Goal: Task Accomplishment & Management: Use online tool/utility

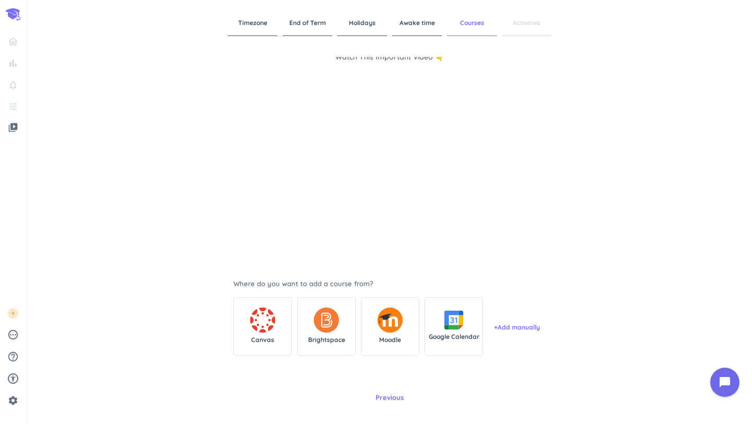
scroll to position [22, 0]
click at [344, 328] on div "Brightspace" at bounding box center [326, 327] width 58 height 58
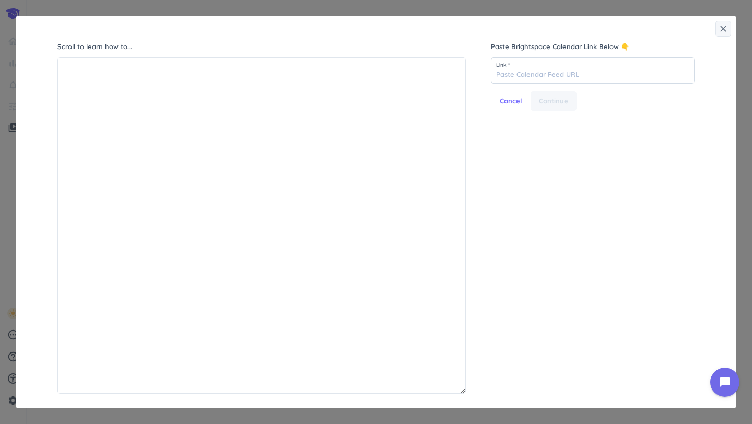
scroll to position [335, 407]
click at [723, 27] on icon "close" at bounding box center [723, 28] width 10 height 10
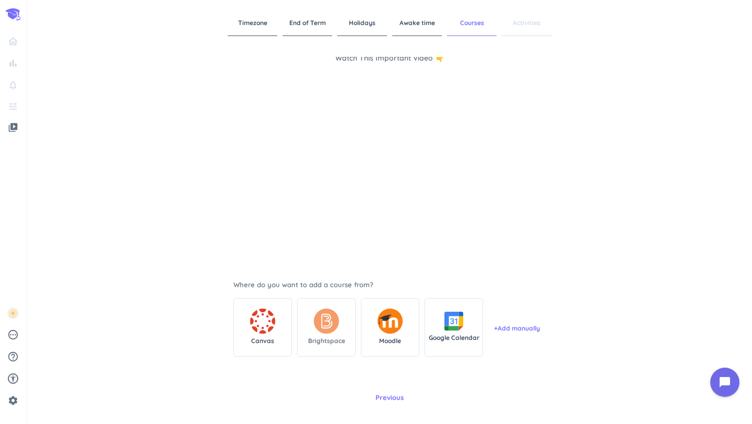
click at [331, 336] on span "Brightspace" at bounding box center [326, 340] width 37 height 9
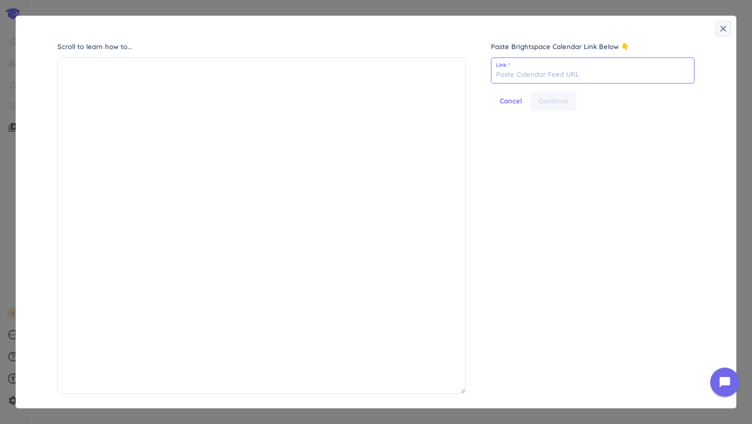
paste input "[URL][DOMAIN_NAME]"
type input "[URL][DOMAIN_NAME]"
click at [560, 102] on span "Continue" at bounding box center [553, 101] width 29 height 10
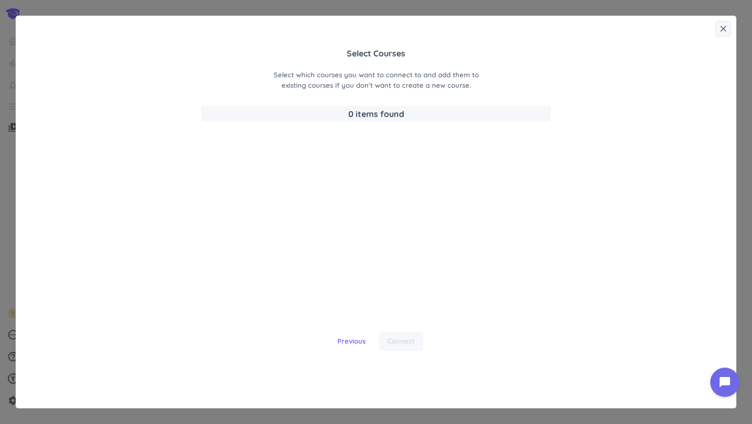
click at [342, 116] on span "0 items found" at bounding box center [376, 114] width 350 height 16
click at [350, 339] on span "Previous" at bounding box center [351, 341] width 28 height 10
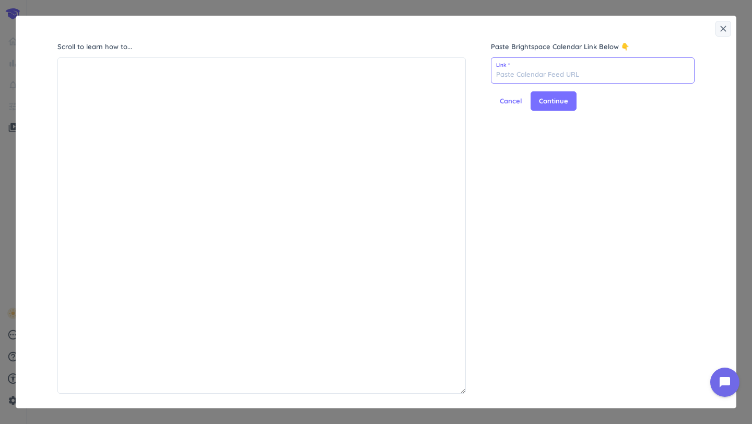
paste input "[URL][DOMAIN_NAME]"
type input "[URL][DOMAIN_NAME]"
click at [566, 97] on span "Continue" at bounding box center [553, 101] width 29 height 10
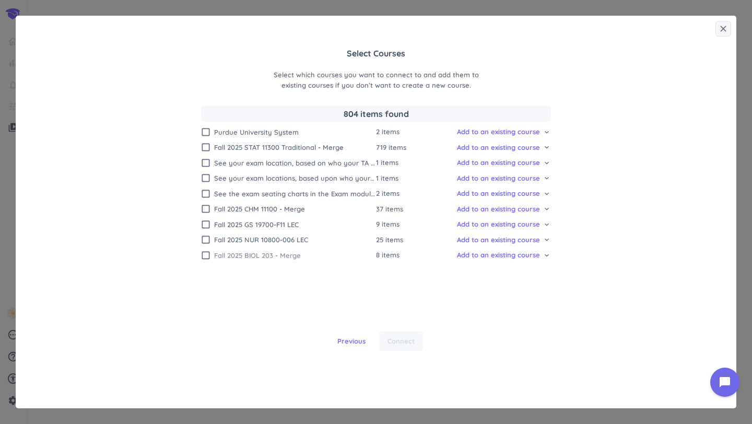
click at [202, 256] on icon "check_box_outline_blank" at bounding box center [205, 255] width 10 height 10
click at [204, 240] on icon "check_box_outline_blank" at bounding box center [205, 239] width 10 height 10
click at [204, 223] on icon "check_box_outline_blank" at bounding box center [205, 224] width 10 height 10
click at [205, 208] on icon "check_box_outline_blank" at bounding box center [205, 209] width 10 height 10
click at [209, 150] on icon "check_box_outline_blank" at bounding box center [205, 147] width 10 height 10
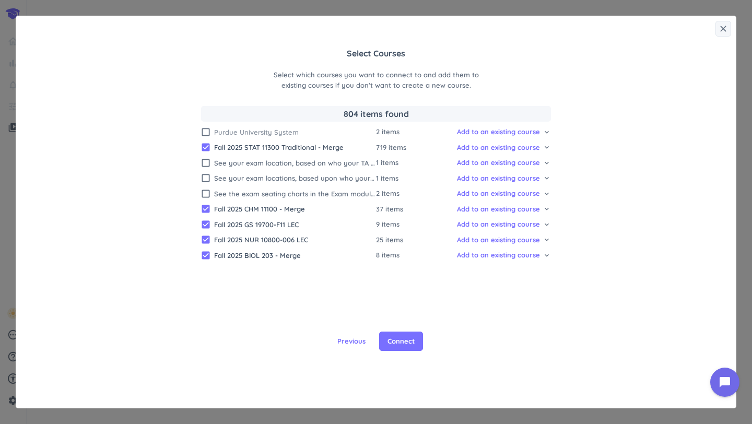
click at [205, 133] on icon "check_box_outline_blank" at bounding box center [205, 132] width 10 height 10
click at [397, 341] on span "Connect" at bounding box center [400, 341] width 27 height 10
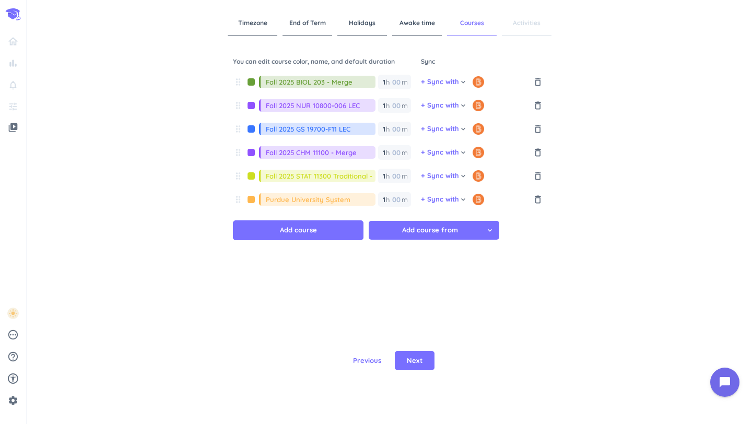
click at [251, 176] on div at bounding box center [251, 175] width 16 height 7
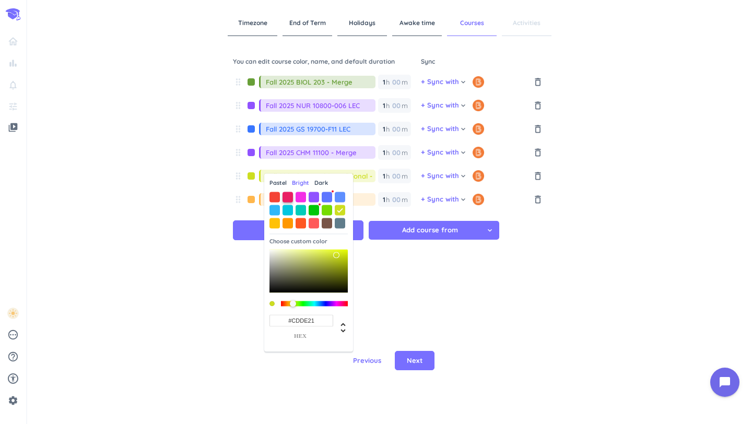
click at [288, 200] on span at bounding box center [287, 197] width 10 height 10
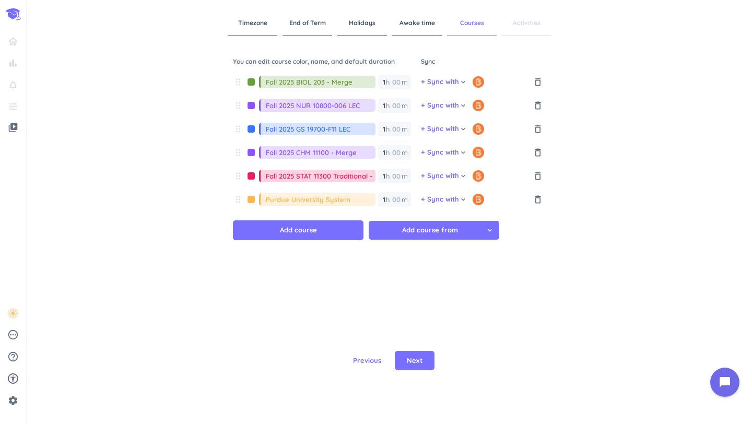
click at [254, 178] on div at bounding box center [251, 175] width 16 height 7
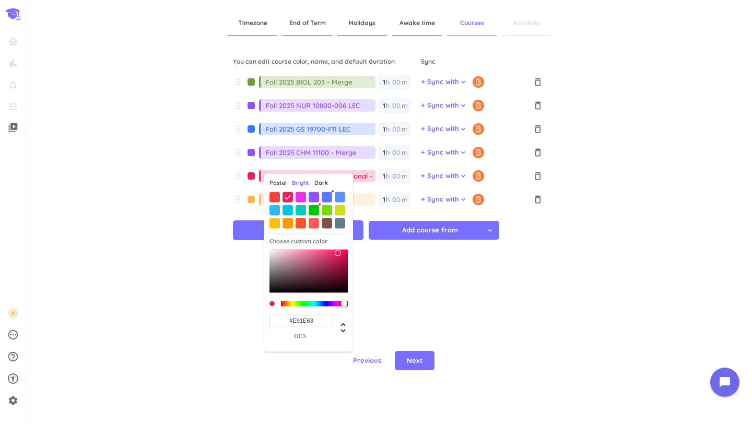
click at [278, 180] on span "Pastel" at bounding box center [277, 183] width 17 height 9
click at [286, 197] on span at bounding box center [287, 197] width 10 height 10
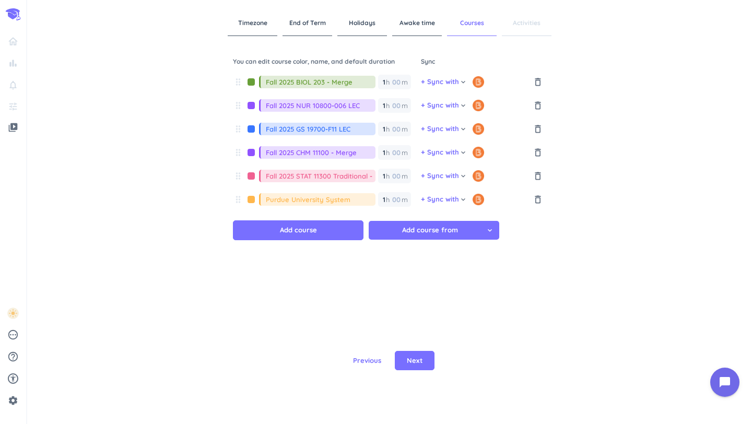
click at [253, 175] on div at bounding box center [251, 175] width 16 height 7
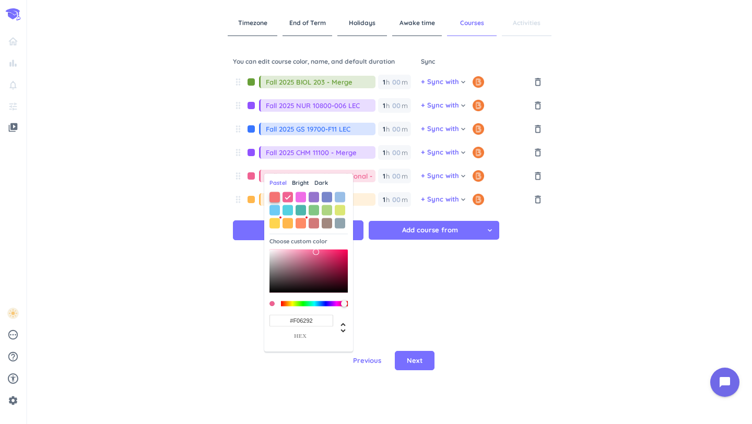
click at [270, 199] on span at bounding box center [274, 197] width 10 height 10
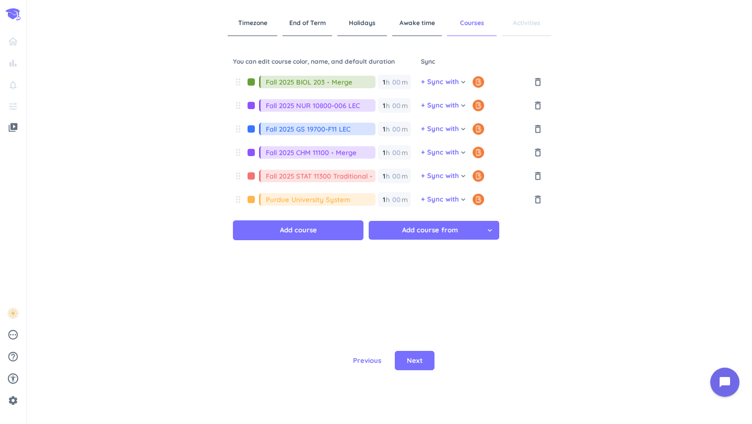
click at [253, 130] on div at bounding box center [251, 128] width 16 height 7
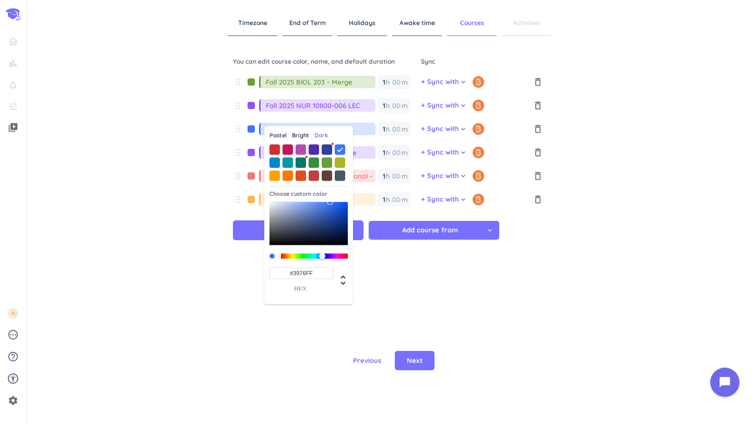
click at [273, 133] on span "Pastel" at bounding box center [277, 135] width 17 height 9
click at [338, 149] on span at bounding box center [340, 149] width 10 height 10
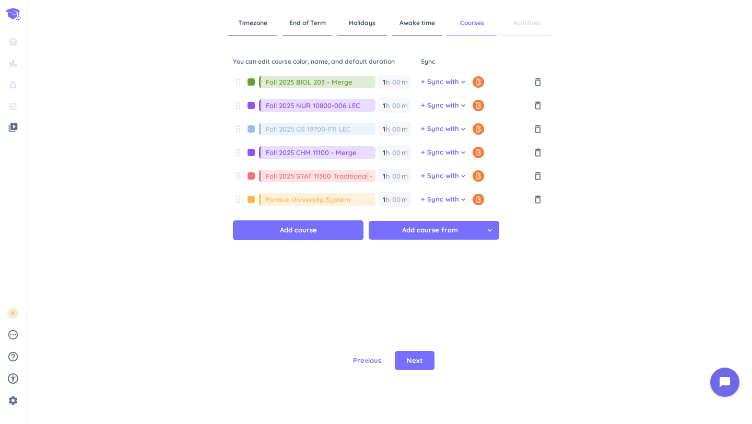
click at [249, 126] on div at bounding box center [251, 128] width 16 height 7
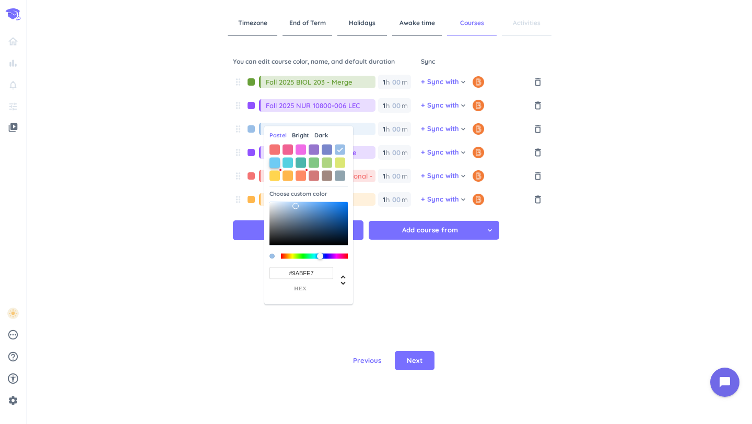
click at [275, 161] on span at bounding box center [274, 162] width 10 height 10
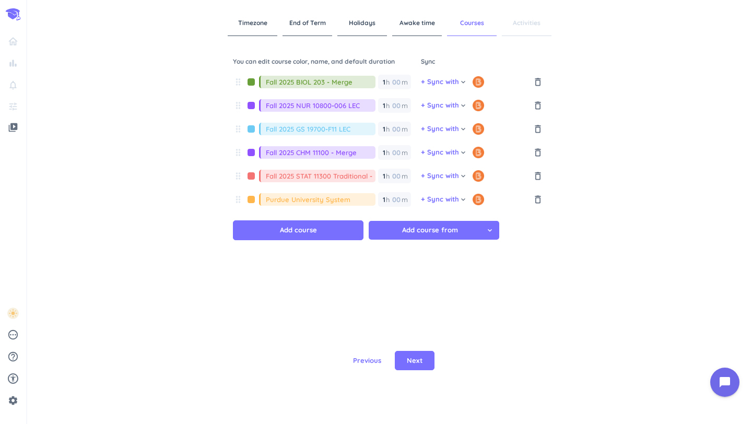
click at [248, 82] on div at bounding box center [251, 81] width 16 height 7
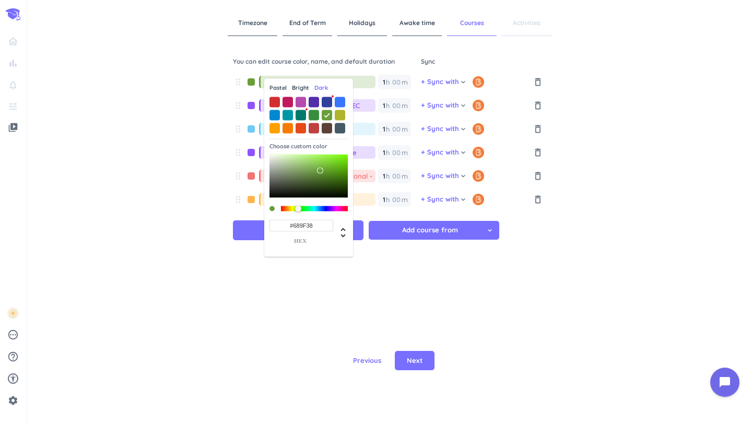
click at [276, 86] on span "Pastel" at bounding box center [277, 88] width 17 height 9
click at [274, 126] on span at bounding box center [274, 128] width 10 height 10
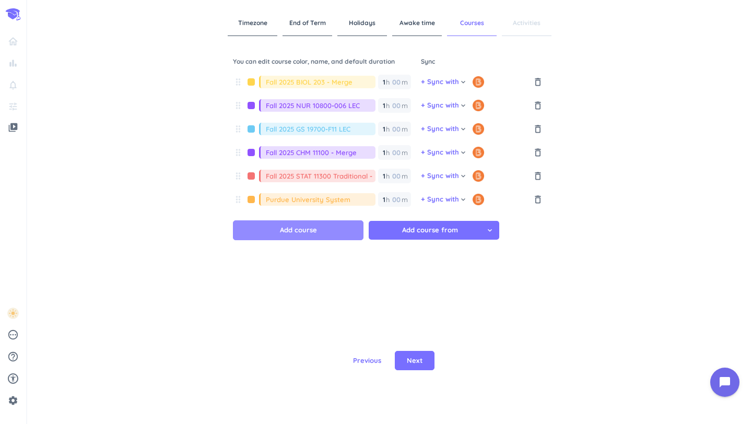
click at [263, 230] on button "Add course" at bounding box center [298, 230] width 130 height 20
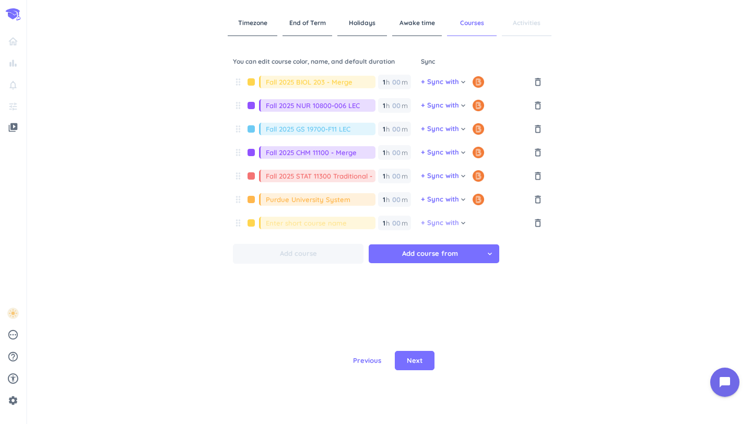
click at [456, 224] on span "+ Sync with" at bounding box center [440, 223] width 38 height 10
click at [454, 262] on span "Brightspace" at bounding box center [445, 263] width 39 height 10
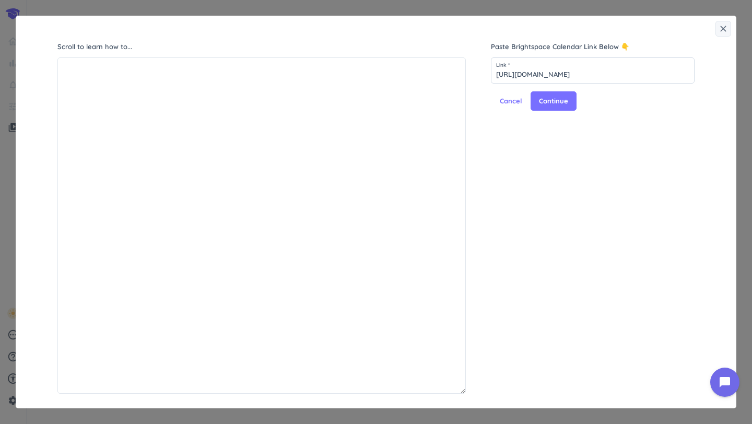
scroll to position [0, 133]
type input "[URL][DOMAIN_NAME]"
click at [551, 102] on span "Continue" at bounding box center [553, 101] width 29 height 10
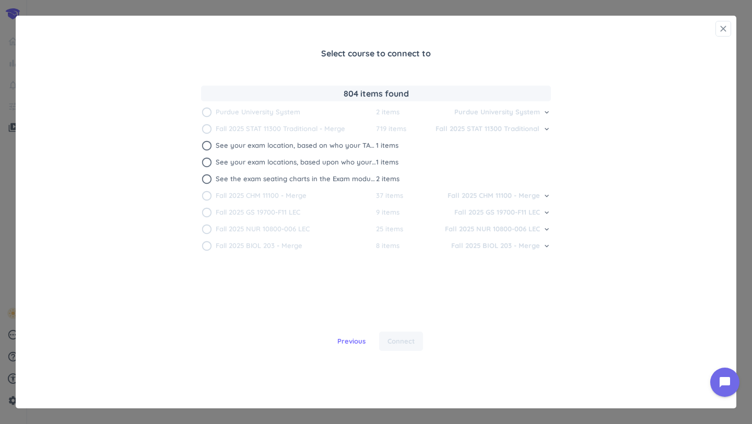
click at [722, 34] on button "close" at bounding box center [723, 29] width 16 height 16
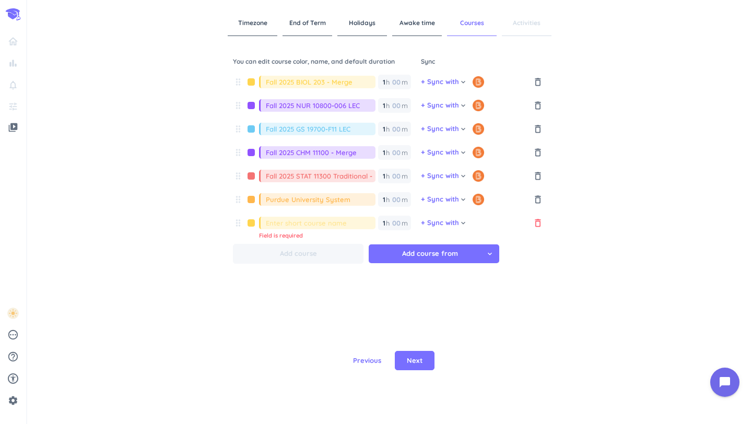
click at [537, 223] on icon "delete_outline" at bounding box center [537, 223] width 10 height 10
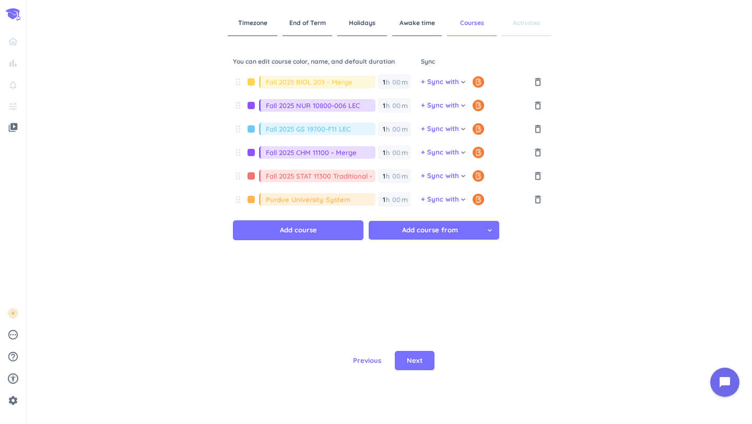
click at [247, 203] on div at bounding box center [251, 199] width 16 height 7
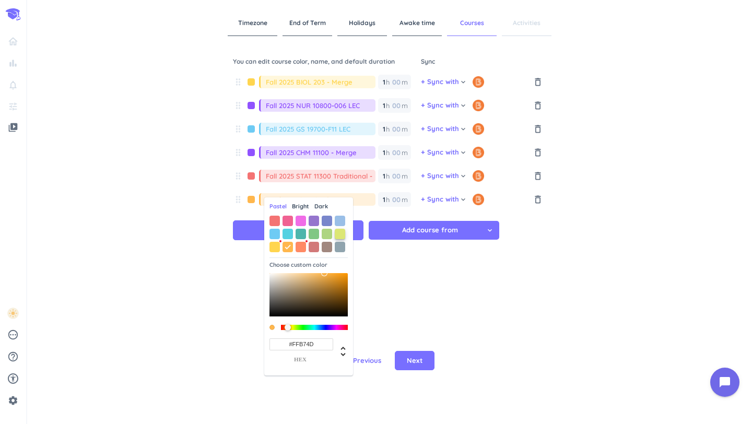
click at [341, 234] on span at bounding box center [340, 234] width 10 height 10
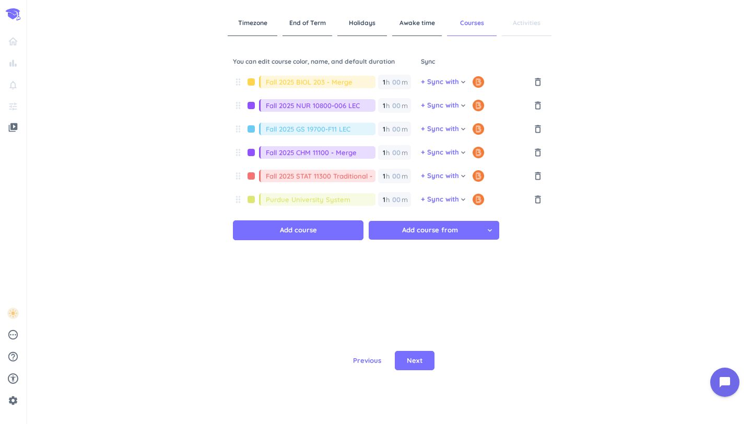
click at [252, 154] on div at bounding box center [251, 152] width 16 height 7
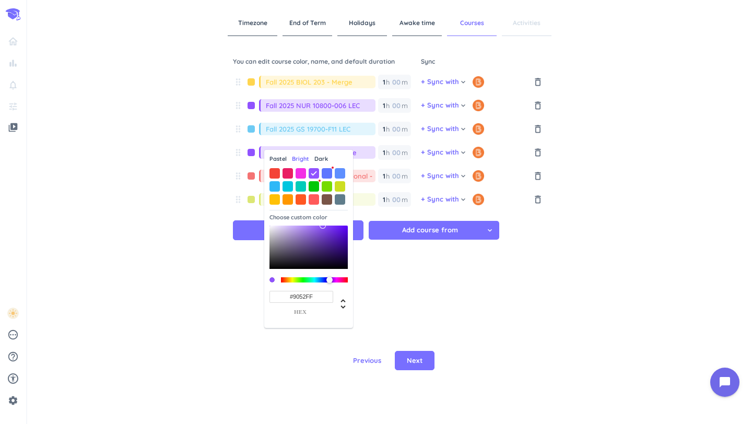
click at [281, 161] on span "Pastel" at bounding box center [277, 159] width 17 height 9
click at [343, 173] on span at bounding box center [340, 173] width 10 height 10
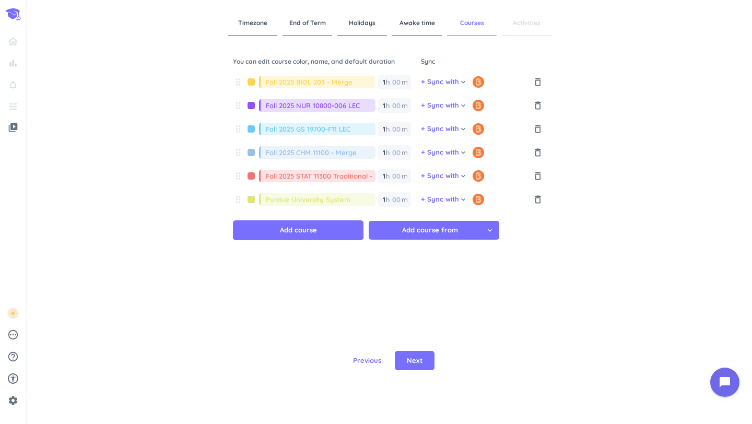
click at [250, 105] on div at bounding box center [251, 105] width 16 height 7
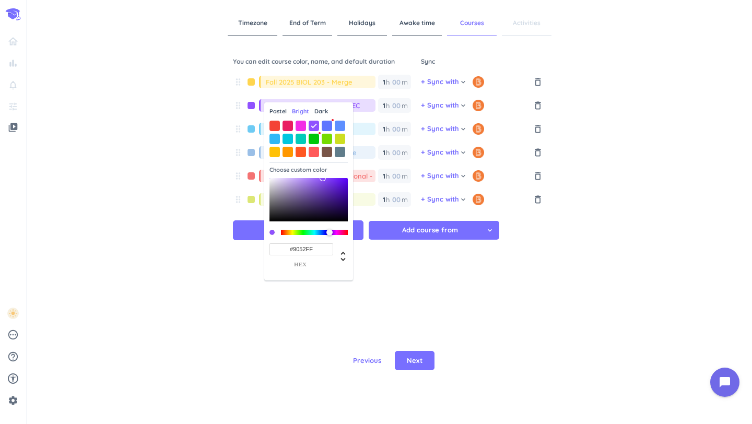
click at [281, 108] on span "Pastel" at bounding box center [277, 111] width 17 height 9
click at [326, 138] on span at bounding box center [327, 139] width 10 height 10
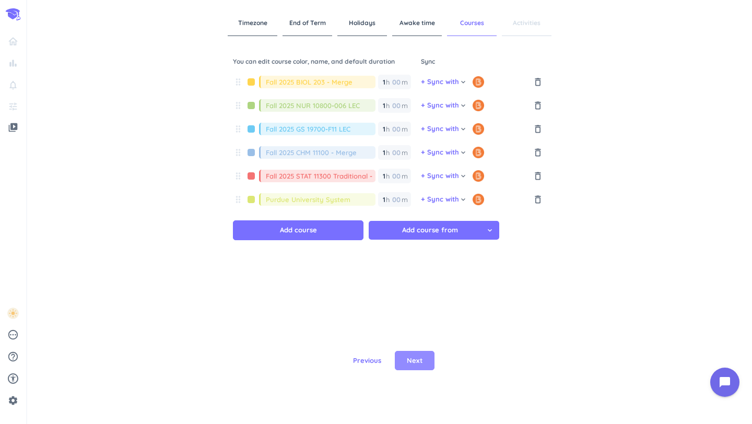
click at [424, 369] on button "Next" at bounding box center [415, 361] width 40 height 20
